Goal: Browse casually: Explore the website without a specific task or goal

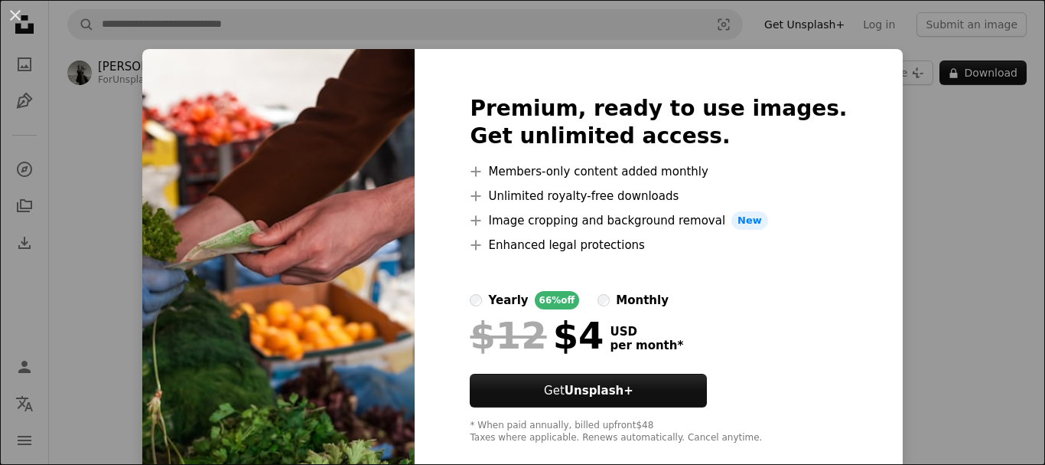
click at [927, 217] on div "An X shape Premium, ready to use images. Get unlimited access. A plus sign Memb…" at bounding box center [522, 232] width 1045 height 465
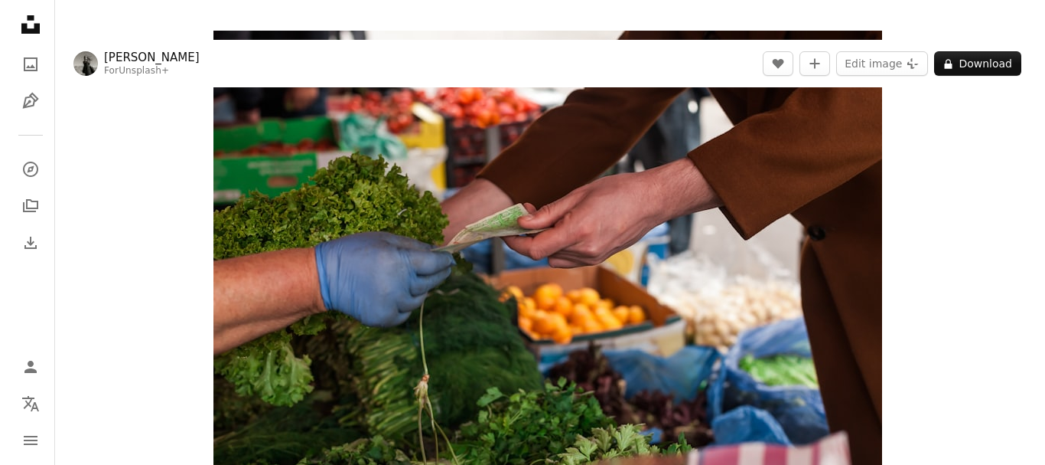
scroll to position [57, 0]
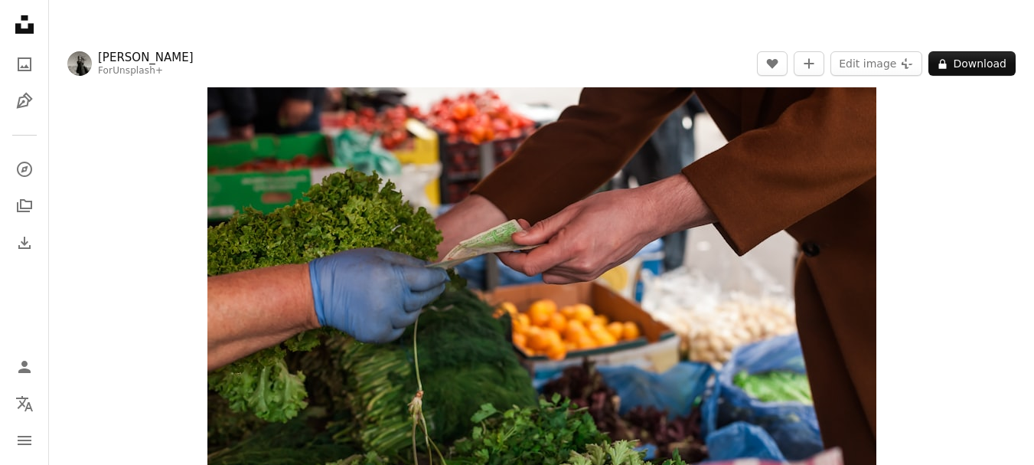
click at [918, 164] on div "Zoom in" at bounding box center [541, 268] width 985 height 459
click at [672, 210] on img "Zoom in on this image" at bounding box center [541, 269] width 669 height 444
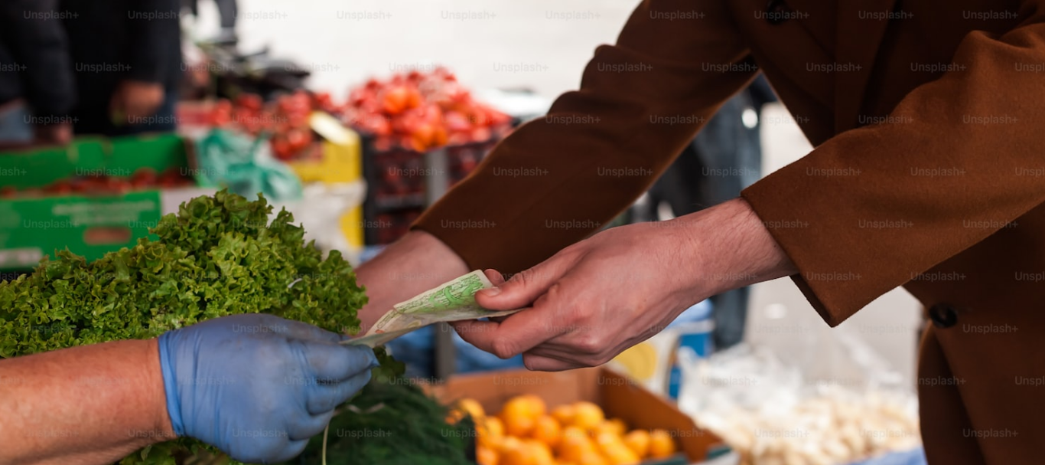
scroll to position [108, 0]
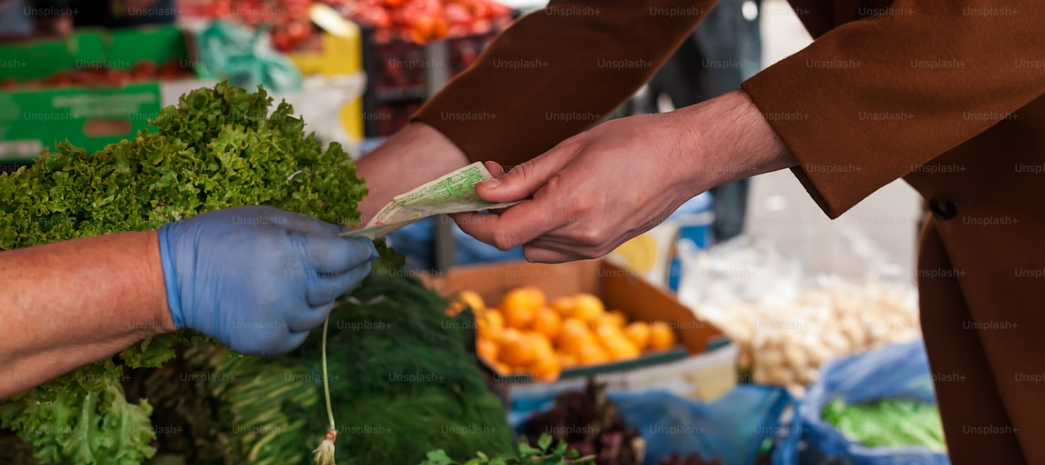
click at [672, 210] on img "Zoom out on this image" at bounding box center [522, 238] width 1047 height 695
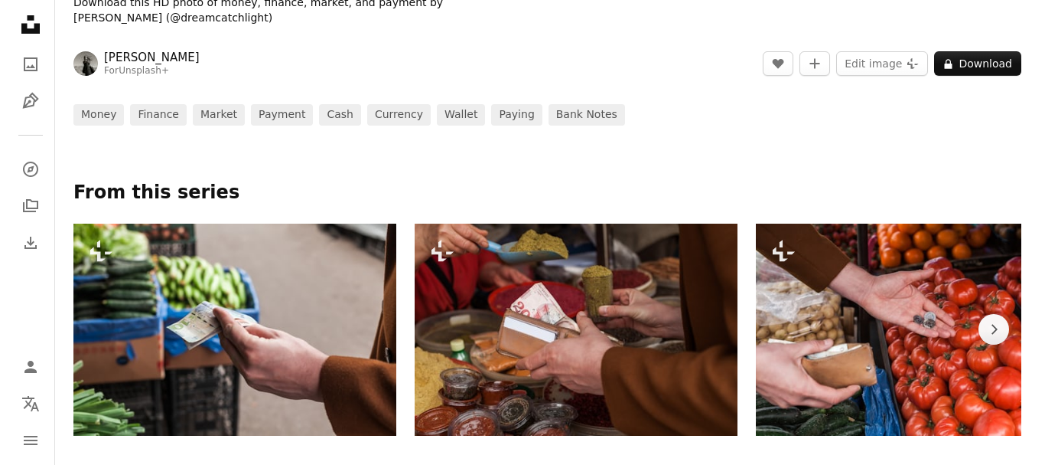
scroll to position [765, 0]
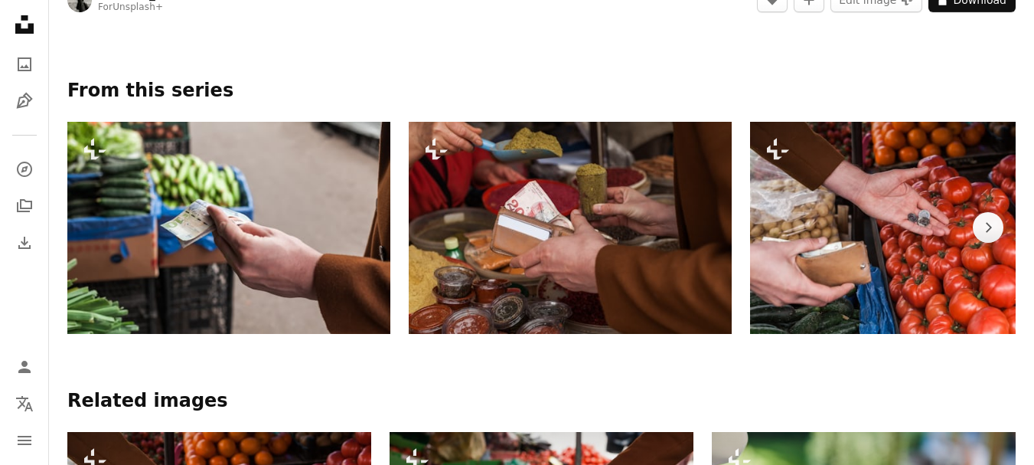
click at [928, 221] on img at bounding box center [909, 228] width 318 height 212
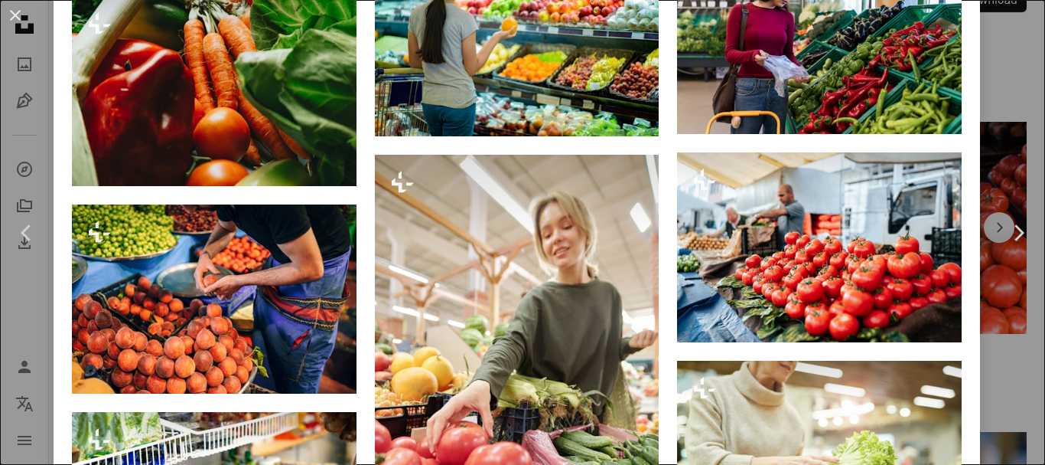
scroll to position [1877, 0]
